Goal: Find specific page/section: Find specific page/section

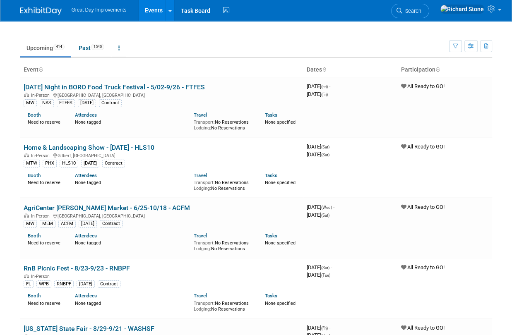
click at [455, 52] on div "Show: All Events Just My Events Only show events that I am tagged in (as attend…" at bounding box center [470, 44] width 43 height 27
click at [455, 44] on icon "button" at bounding box center [455, 46] width 5 height 5
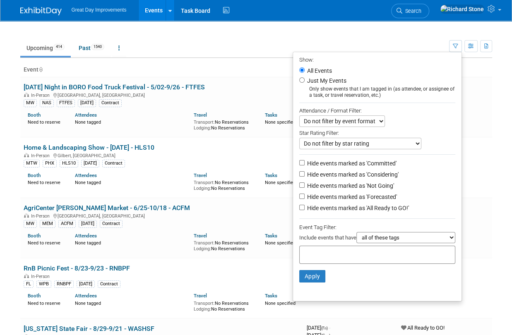
click at [311, 254] on input "text" at bounding box center [336, 254] width 66 height 8
type input "mt"
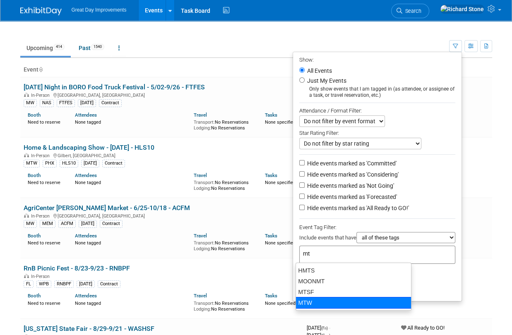
click at [312, 302] on div "MTW" at bounding box center [354, 303] width 116 height 12
type input "MTW"
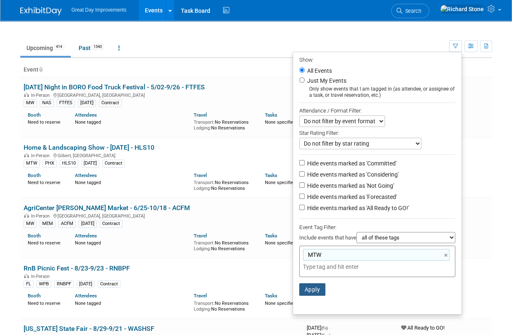
click at [317, 284] on button "Apply" at bounding box center [312, 290] width 26 height 12
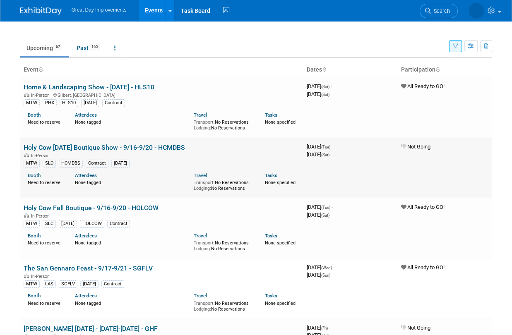
click at [139, 144] on link "Holy Cow [DATE] Boutique Show - 9/16-9/20 - HCMDBS" at bounding box center [104, 148] width 161 height 8
